Goal: Check status: Check status

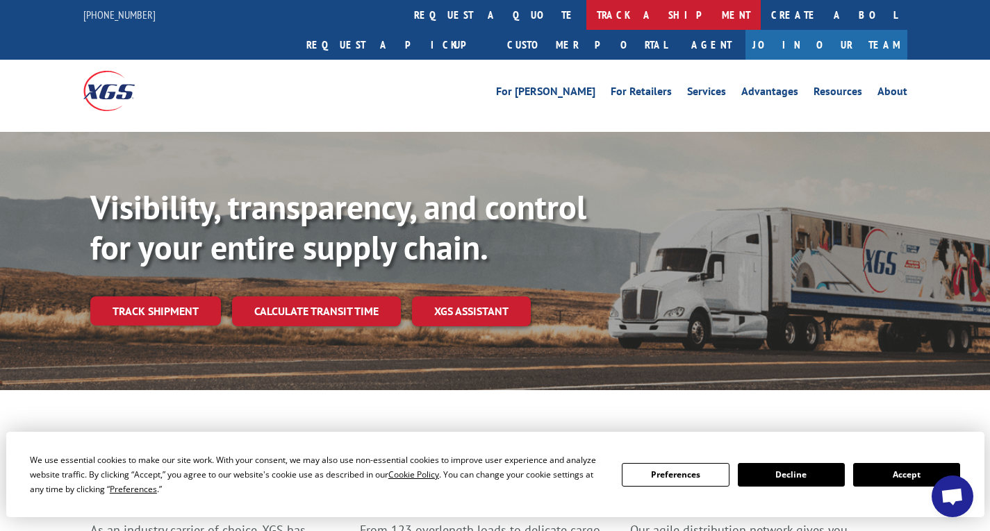
click at [586, 17] on link "track a shipment" at bounding box center [673, 15] width 174 height 30
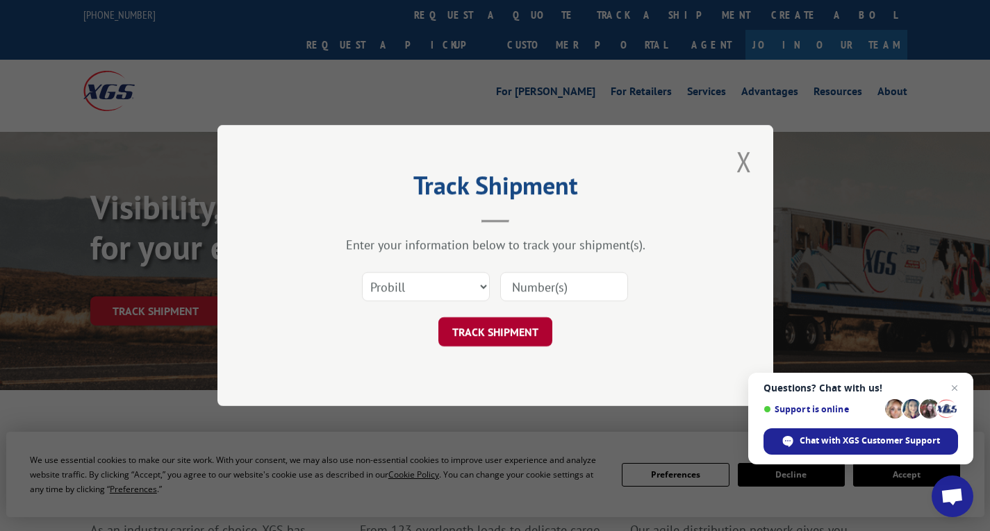
click at [505, 332] on button "TRACK SHIPMENT" at bounding box center [495, 332] width 114 height 29
paste input "B4VL11437939"
type input "B4VL11437939"
click at [507, 331] on button "TRACK SHIPMENT" at bounding box center [495, 332] width 114 height 29
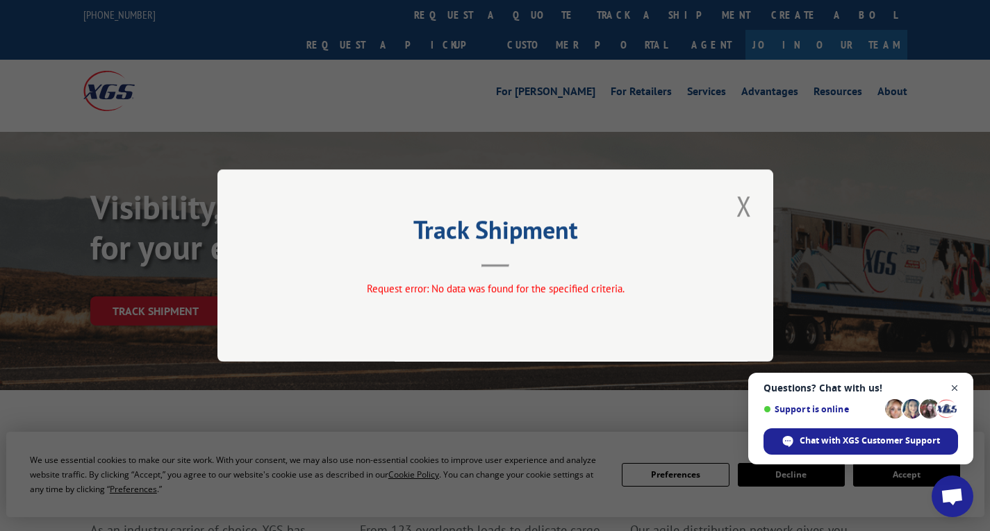
click at [958, 385] on span "Open chat" at bounding box center [954, 388] width 17 height 17
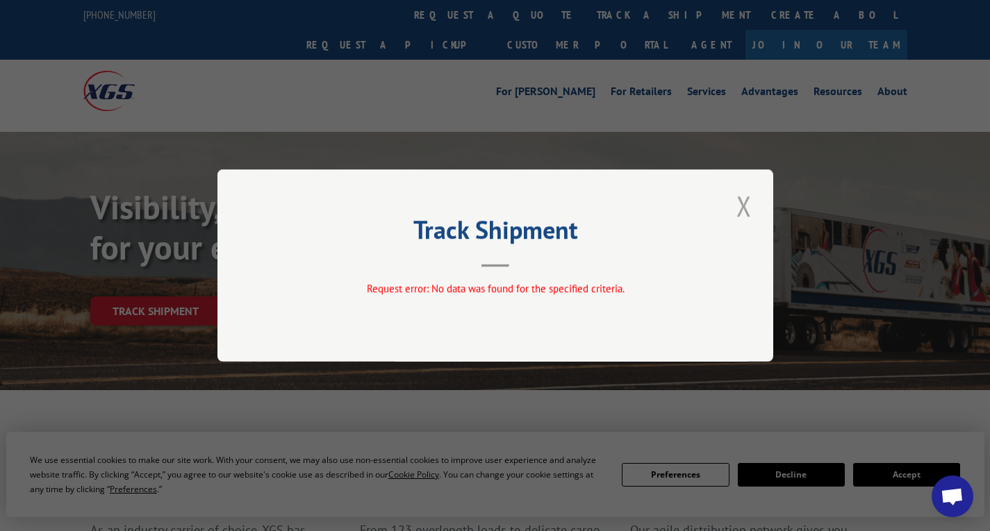
click at [744, 207] on button "Close modal" at bounding box center [744, 206] width 24 height 38
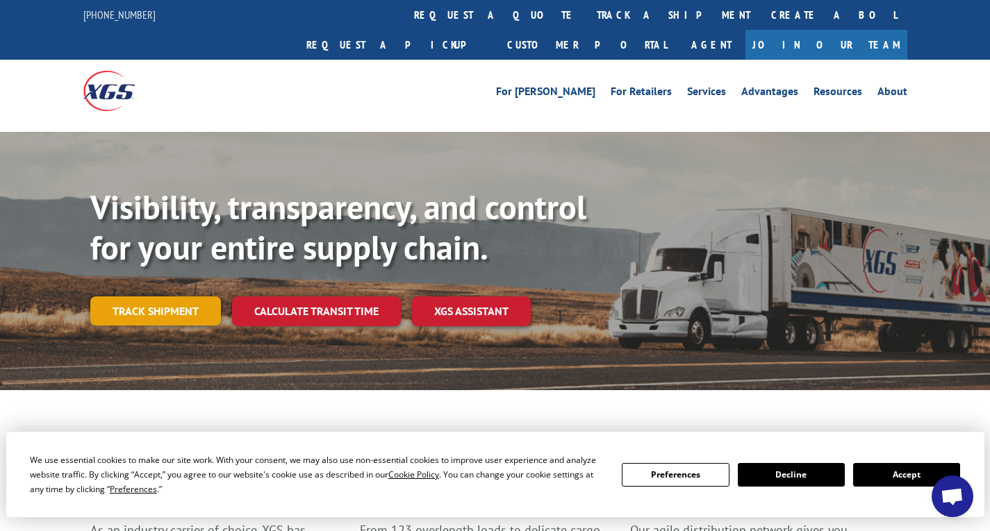
click at [169, 297] on link "Track shipment" at bounding box center [155, 311] width 131 height 29
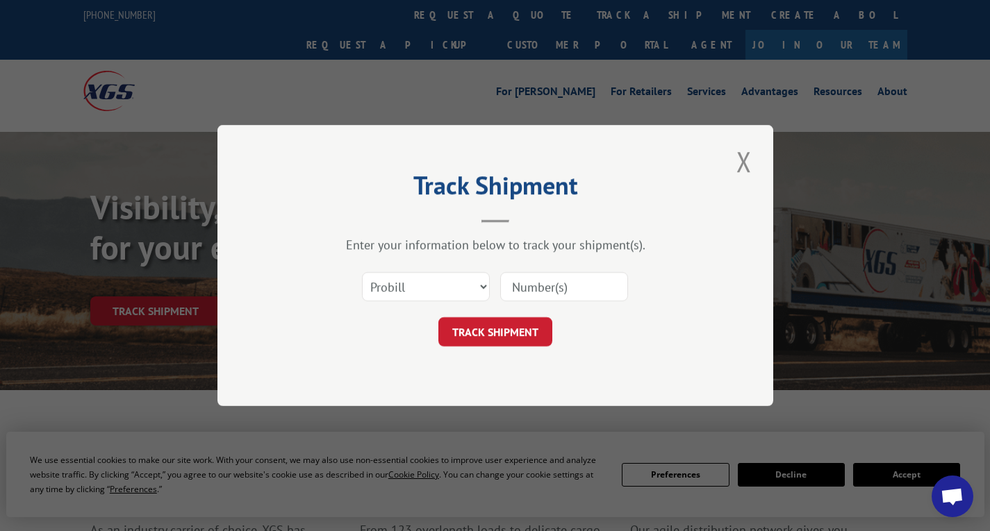
click at [563, 286] on input at bounding box center [564, 286] width 128 height 29
paste input "B4VL11437939"
drag, startPoint x: 518, startPoint y: 286, endPoint x: 457, endPoint y: 284, distance: 61.2
click at [458, 286] on div "Select category... Probill BOL PO B4VL11437939" at bounding box center [495, 287] width 417 height 46
type input "4VL11437939"
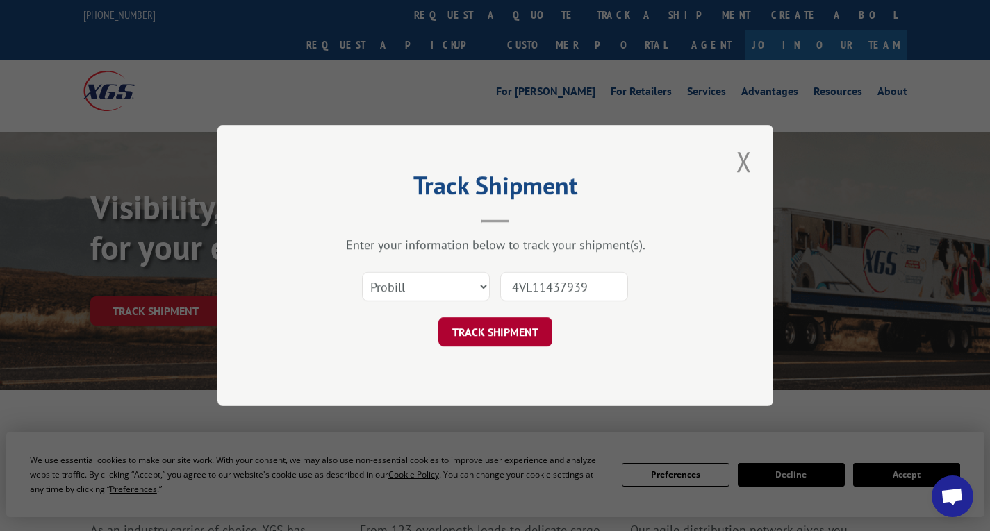
click at [476, 336] on button "TRACK SHIPMENT" at bounding box center [495, 332] width 114 height 29
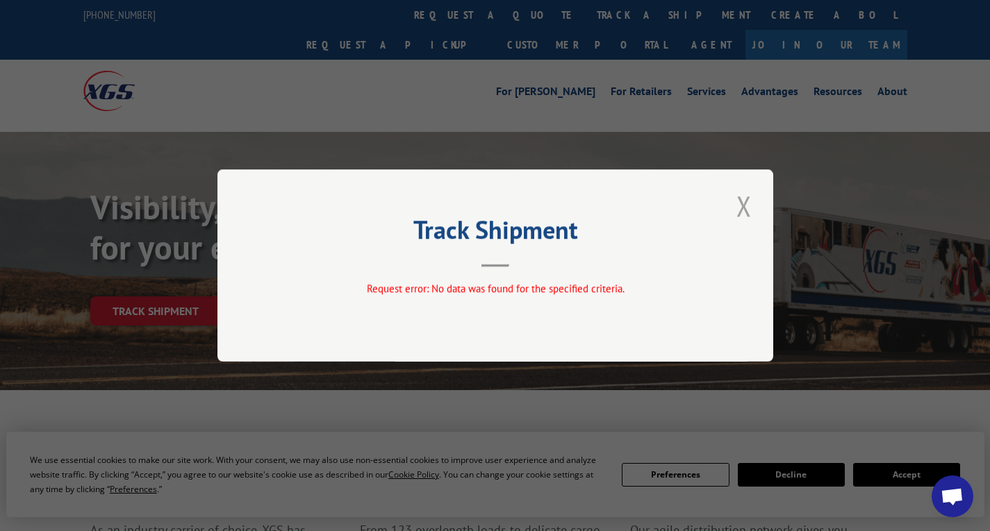
click at [741, 206] on button "Close modal" at bounding box center [744, 206] width 24 height 38
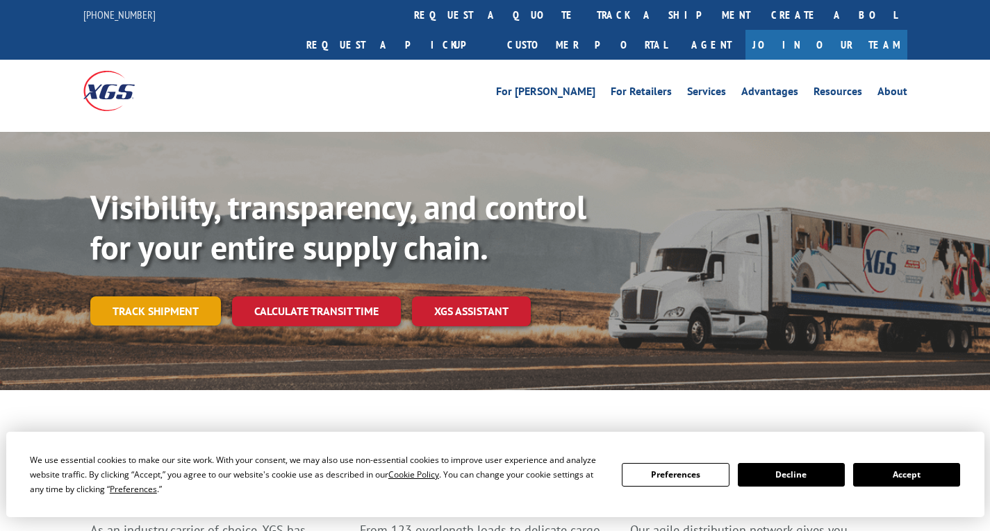
click at [145, 297] on link "Track shipment" at bounding box center [155, 311] width 131 height 29
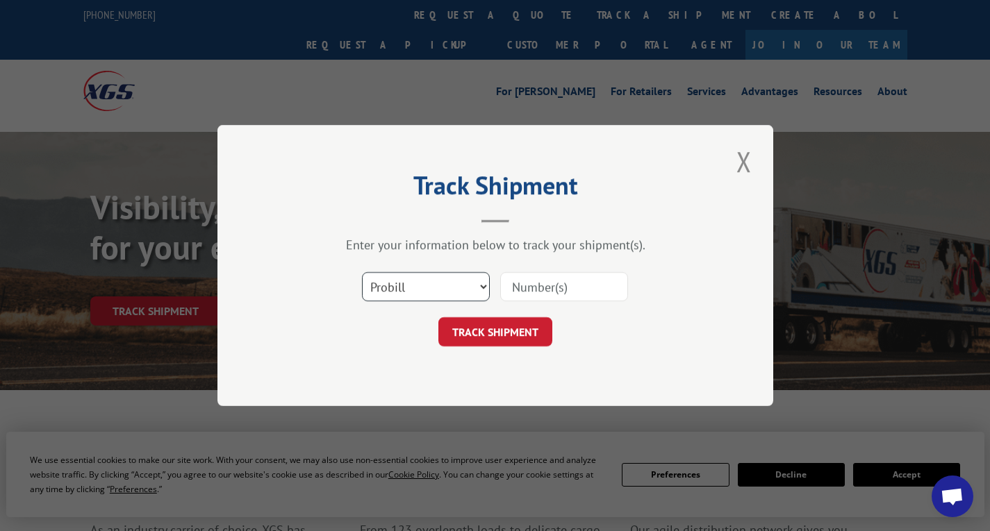
click at [479, 284] on select "Select category... Probill BOL PO" at bounding box center [426, 286] width 128 height 29
select select "bol"
click at [362, 272] on select "Select category... Probill BOL PO" at bounding box center [426, 286] width 128 height 29
click at [522, 292] on input at bounding box center [564, 286] width 128 height 29
click at [511, 288] on input "4VL11437939" at bounding box center [564, 286] width 128 height 29
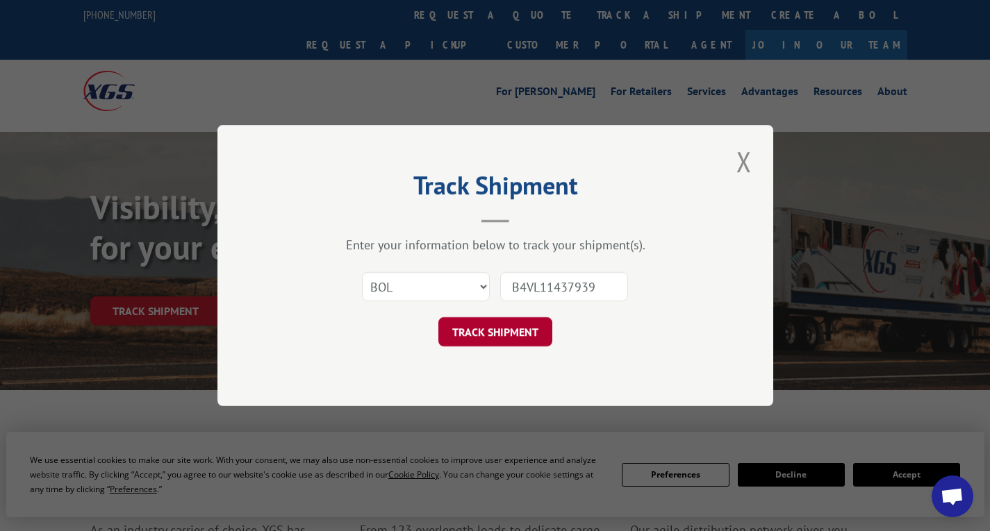
type input "B4VL11437939"
click at [518, 331] on button "TRACK SHIPMENT" at bounding box center [495, 332] width 114 height 29
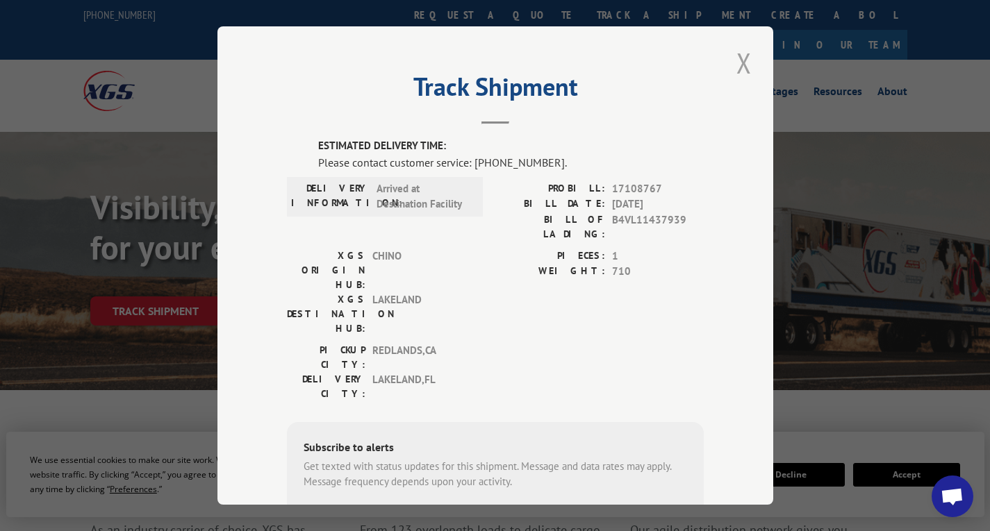
click at [738, 60] on button "Close modal" at bounding box center [744, 63] width 24 height 38
